Goal: Find specific page/section: Find specific page/section

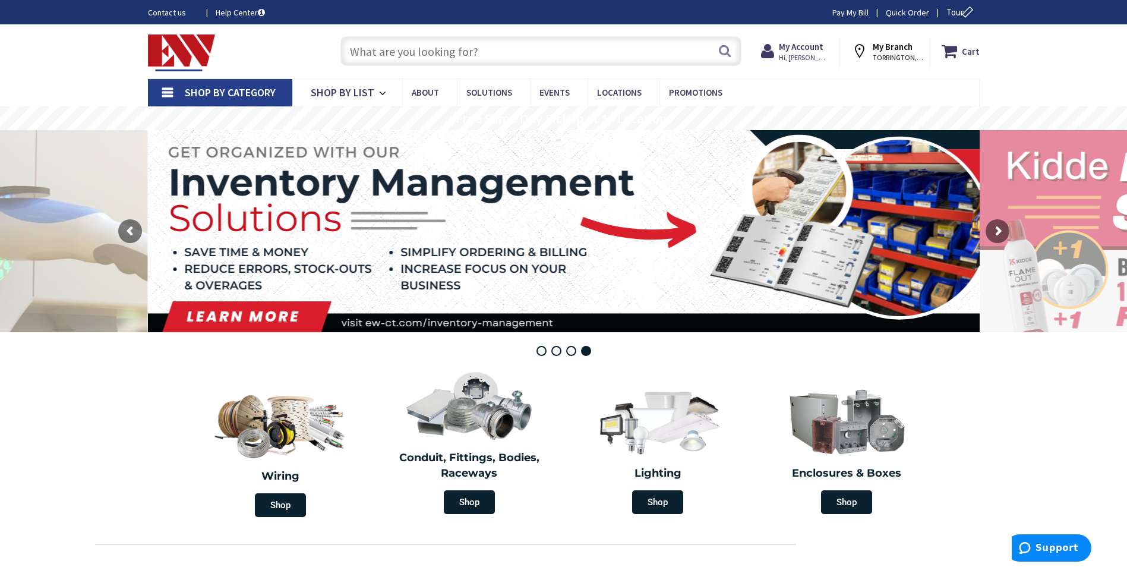
click at [238, 90] on span "Shop By Category" at bounding box center [230, 93] width 91 height 14
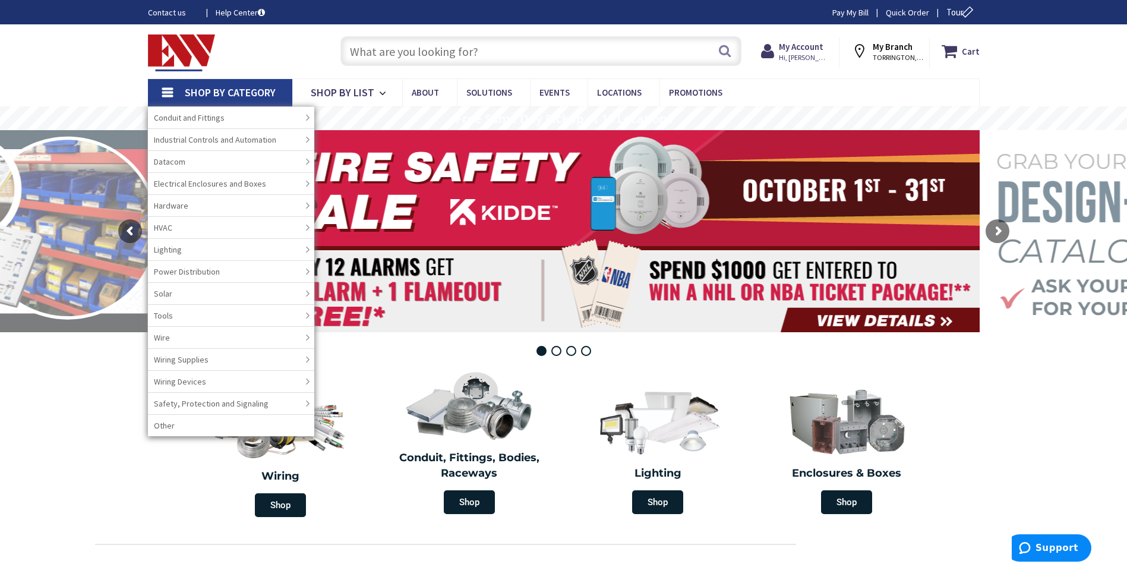
paste input "philips Advanced LEDInTA1050C140DO"
type input "philips Advanced LEDInTA1050C140DO"
click at [719, 47] on button "Search" at bounding box center [724, 50] width 15 height 27
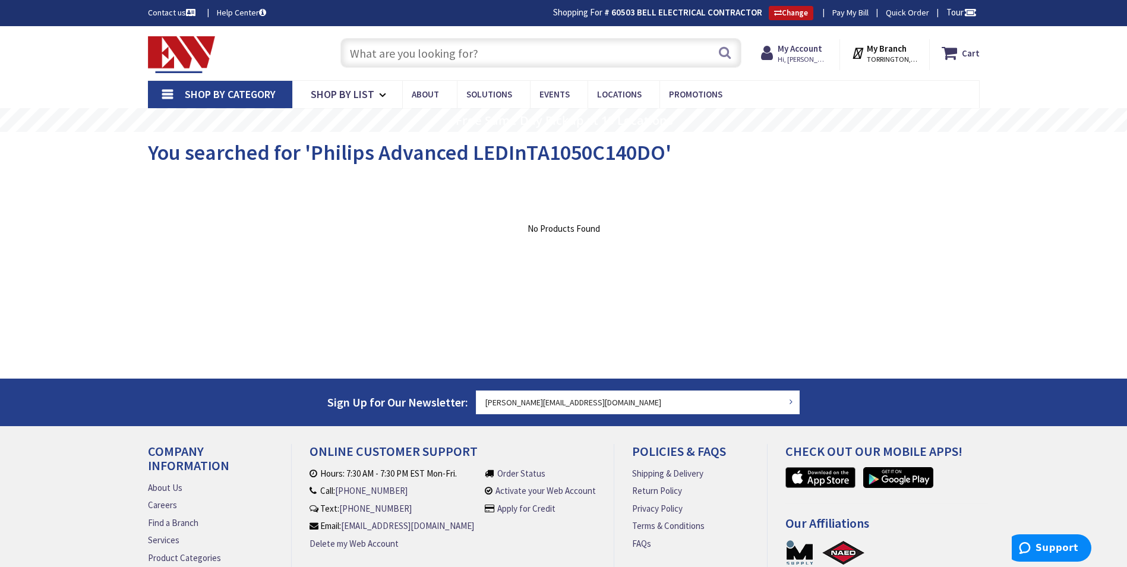
click at [227, 93] on span "Shop By Category" at bounding box center [230, 94] width 91 height 14
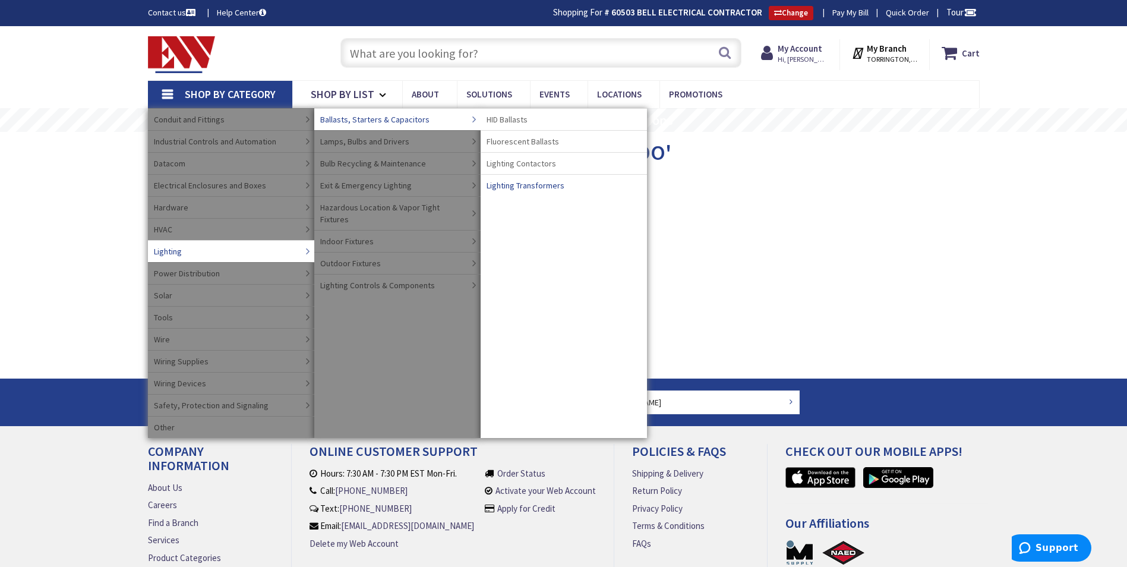
click at [533, 188] on span "Lighting Transformers" at bounding box center [526, 185] width 78 height 12
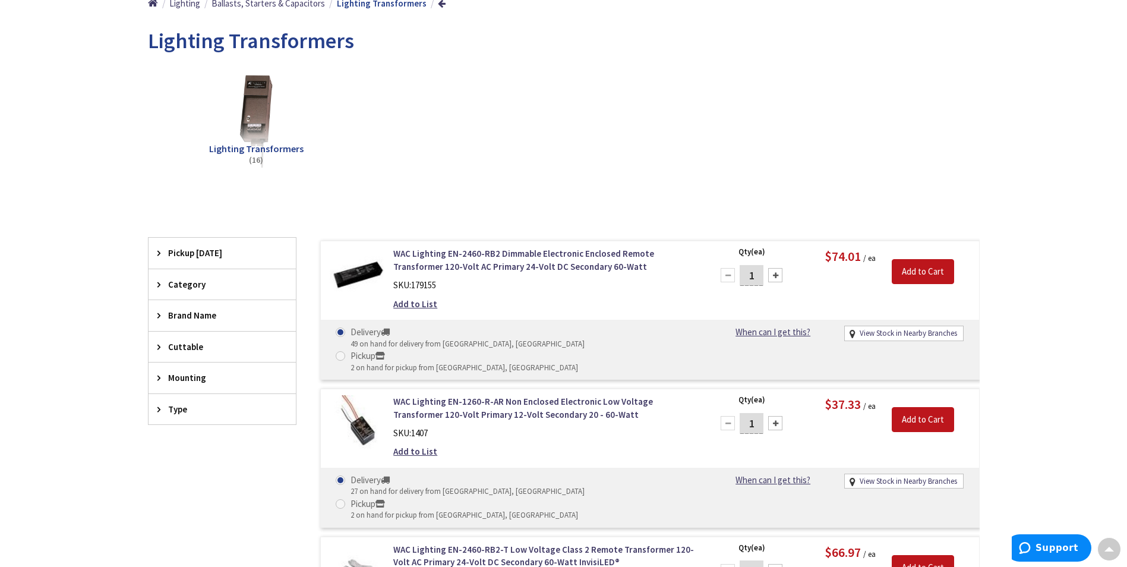
scroll to position [2, 0]
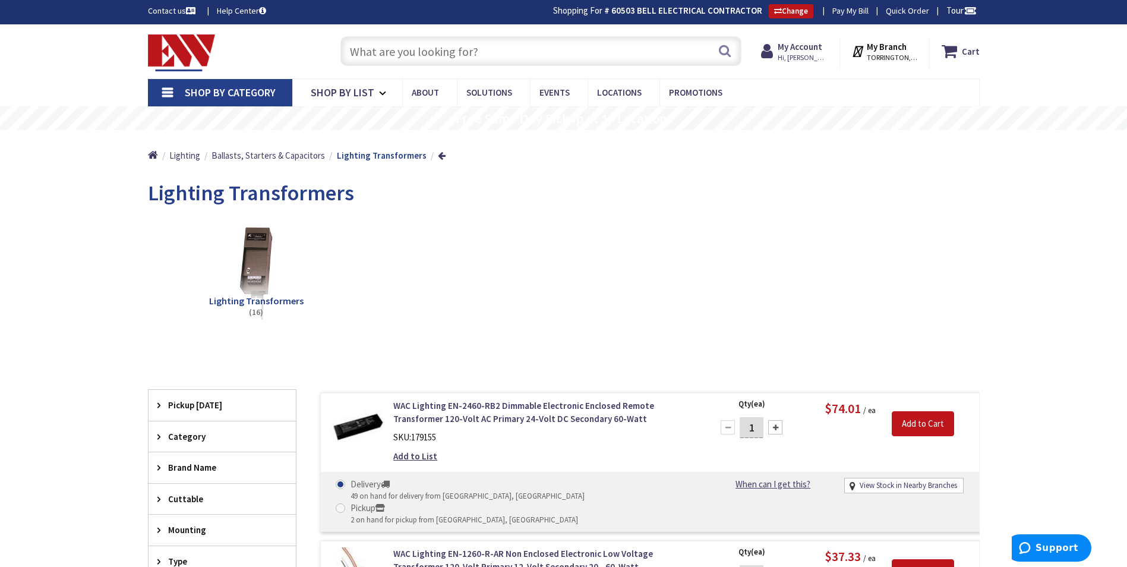
click at [230, 90] on span "Shop By Category" at bounding box center [230, 93] width 91 height 14
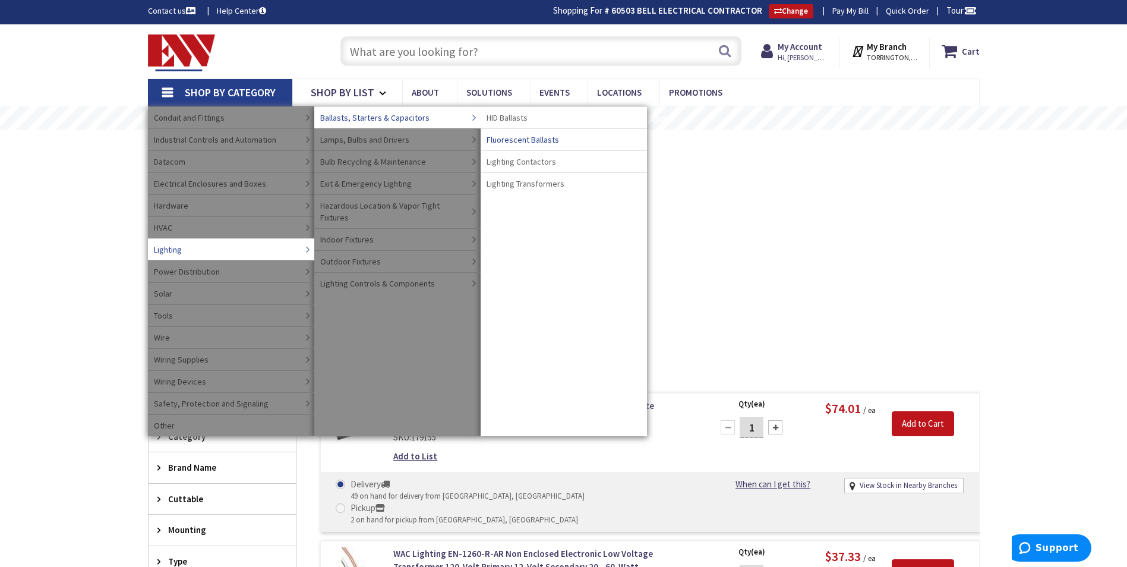
click at [519, 140] on span "Fluorescent Ballasts" at bounding box center [523, 140] width 73 height 12
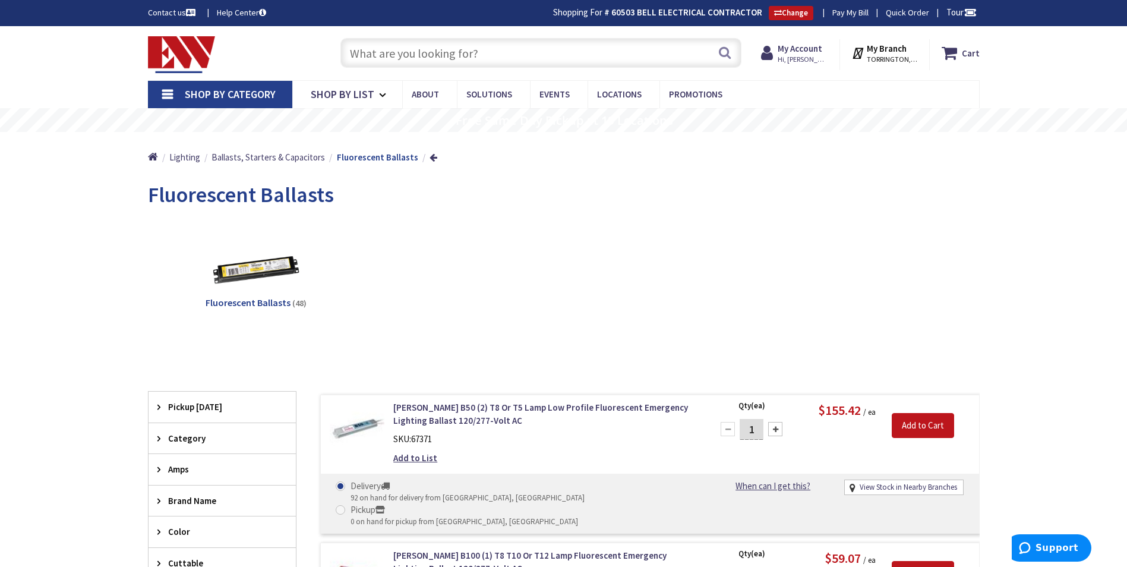
click at [562, 56] on input "text" at bounding box center [541, 53] width 401 height 30
paste input "LED150C105V140CNF1"
type input "LED150C105V140CNF1"
